Goal: Task Accomplishment & Management: Use online tool/utility

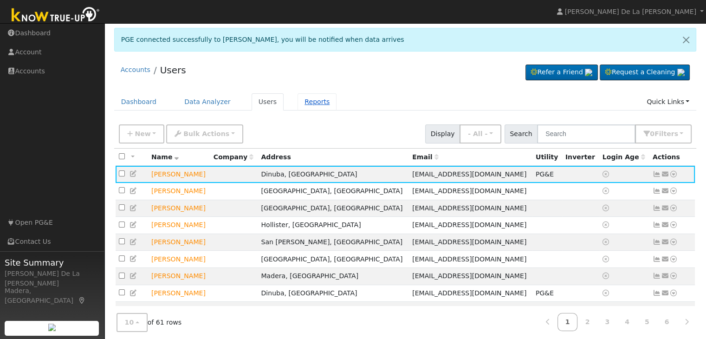
click at [303, 103] on link "Reports" at bounding box center [317, 101] width 39 height 17
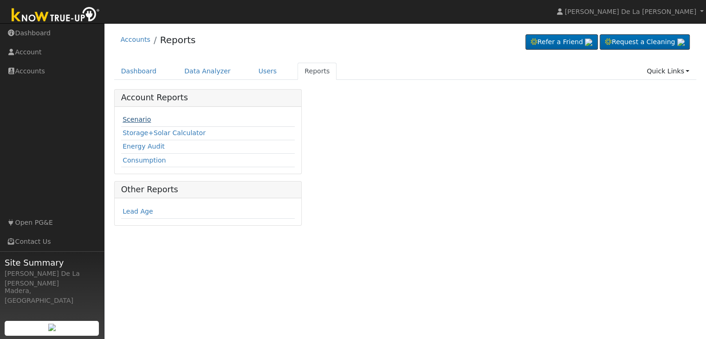
click at [134, 122] on link "Scenario" at bounding box center [137, 119] width 28 height 7
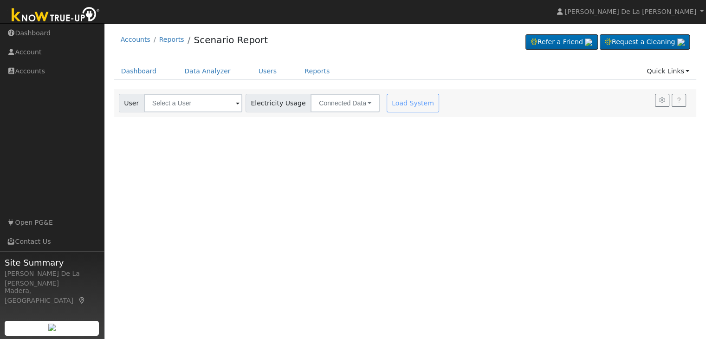
click at [236, 104] on span at bounding box center [238, 103] width 4 height 11
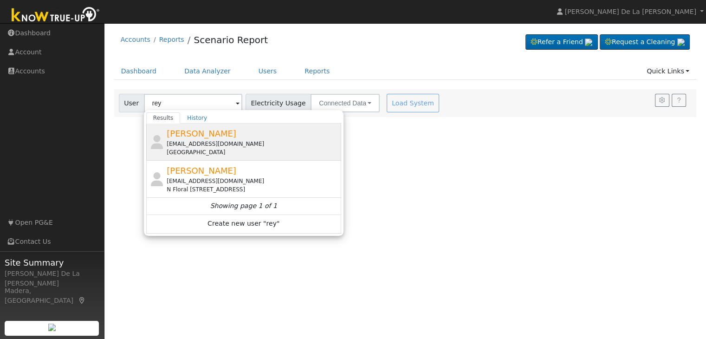
click at [208, 147] on div "[EMAIL_ADDRESS][DOMAIN_NAME]" at bounding box center [253, 144] width 172 height 8
type input "[PERSON_NAME]"
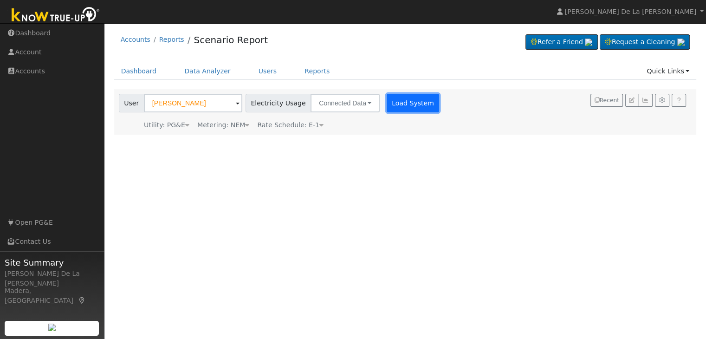
click at [403, 104] on button "Load System" at bounding box center [413, 103] width 53 height 19
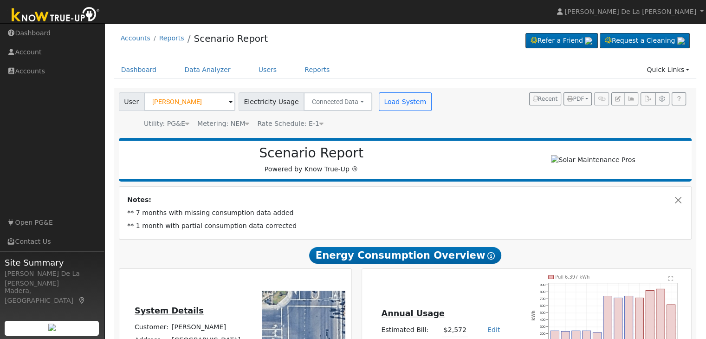
scroll to position [2, 0]
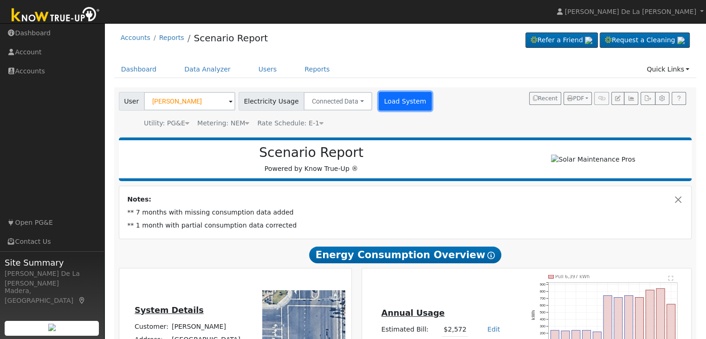
click at [392, 93] on button "Load System" at bounding box center [405, 101] width 53 height 19
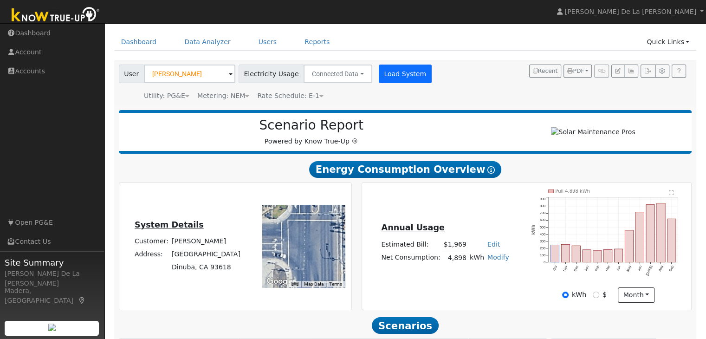
scroll to position [30, 0]
click at [598, 298] on input "$" at bounding box center [596, 294] width 7 height 7
radio input "true"
radio input "false"
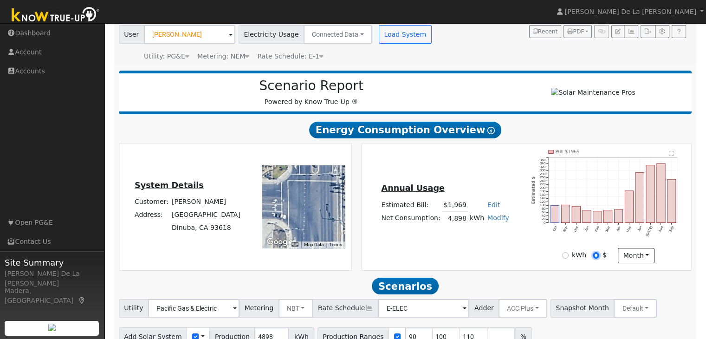
scroll to position [69, 0]
